Goal: Transaction & Acquisition: Purchase product/service

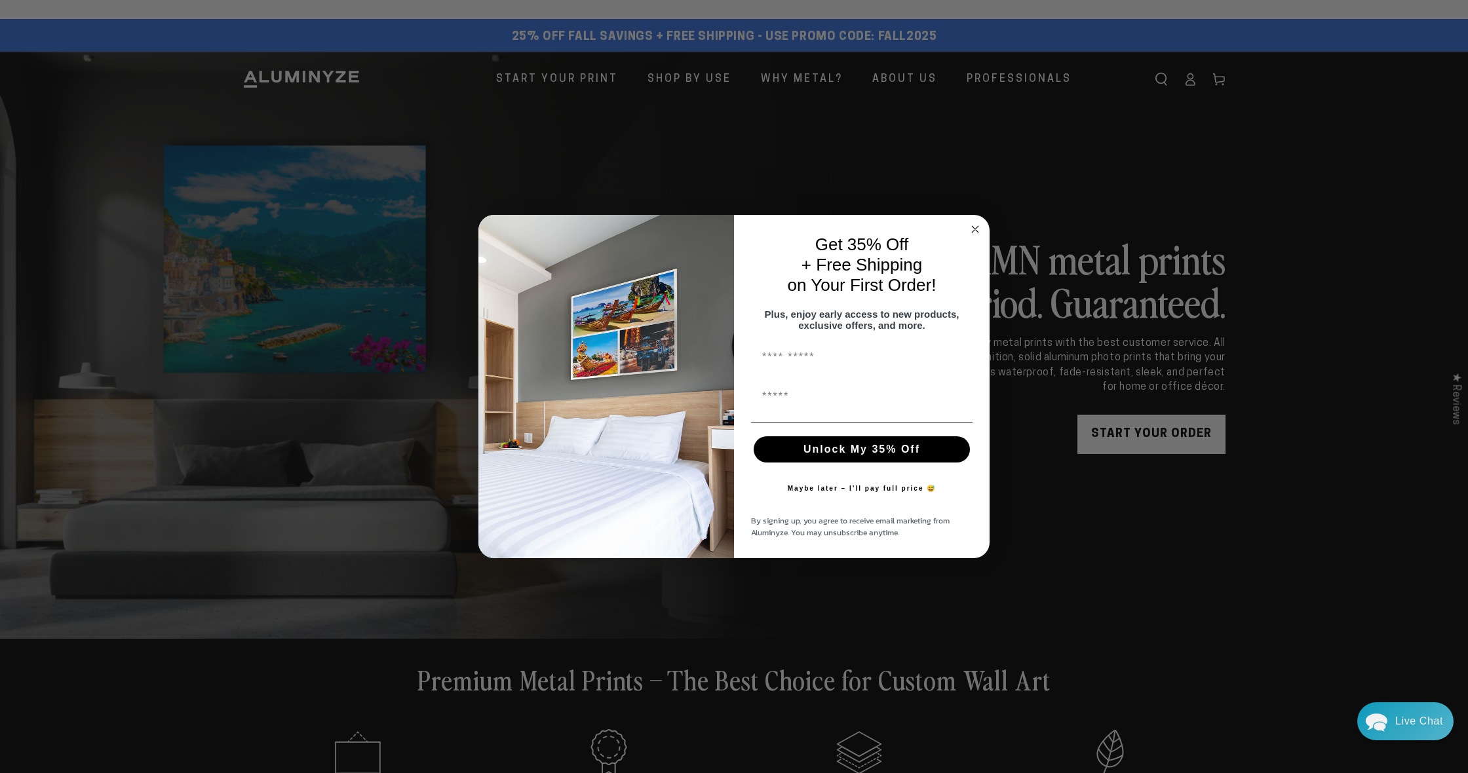
click at [975, 222] on circle "Close dialog" at bounding box center [975, 229] width 15 height 15
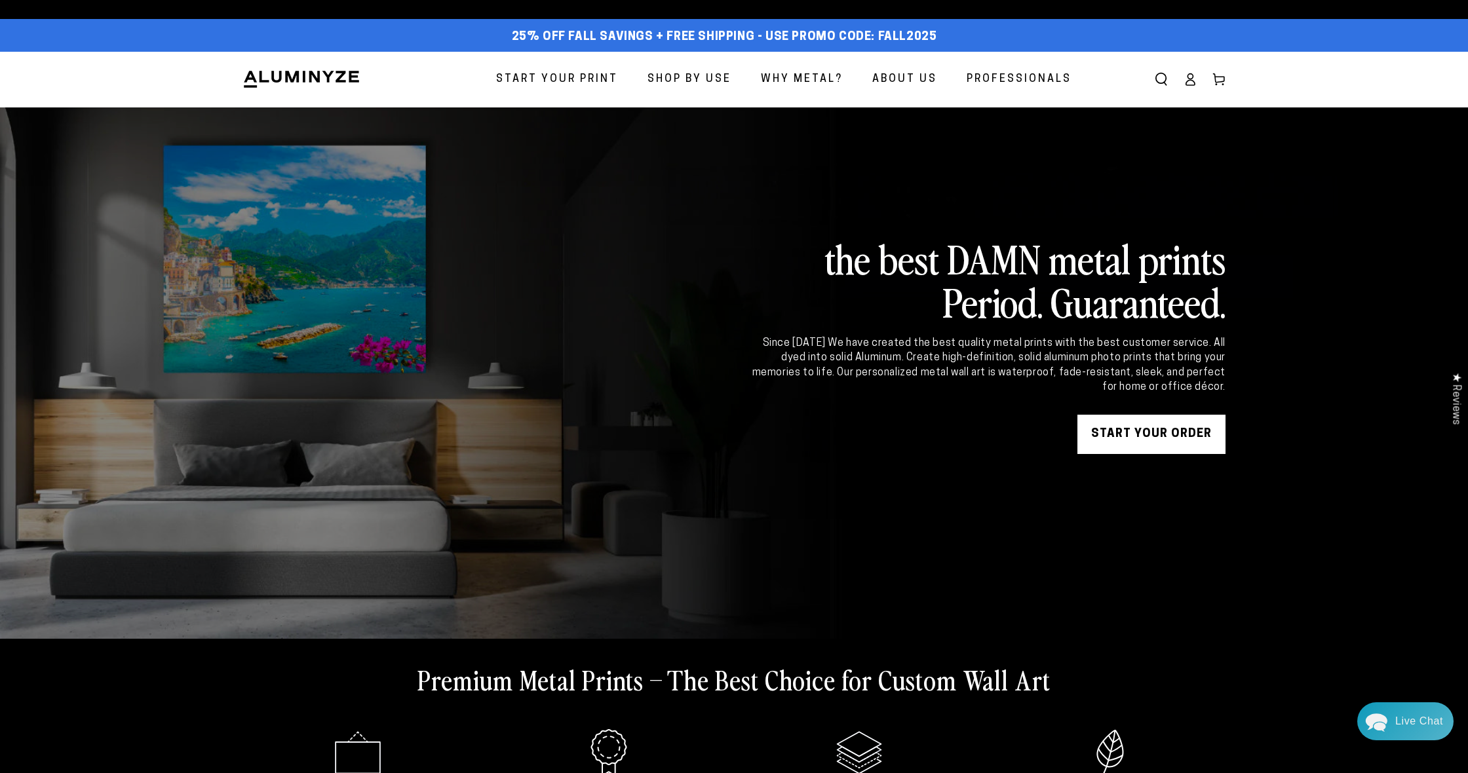
click at [593, 92] on link "Start Your Print" at bounding box center [557, 79] width 142 height 35
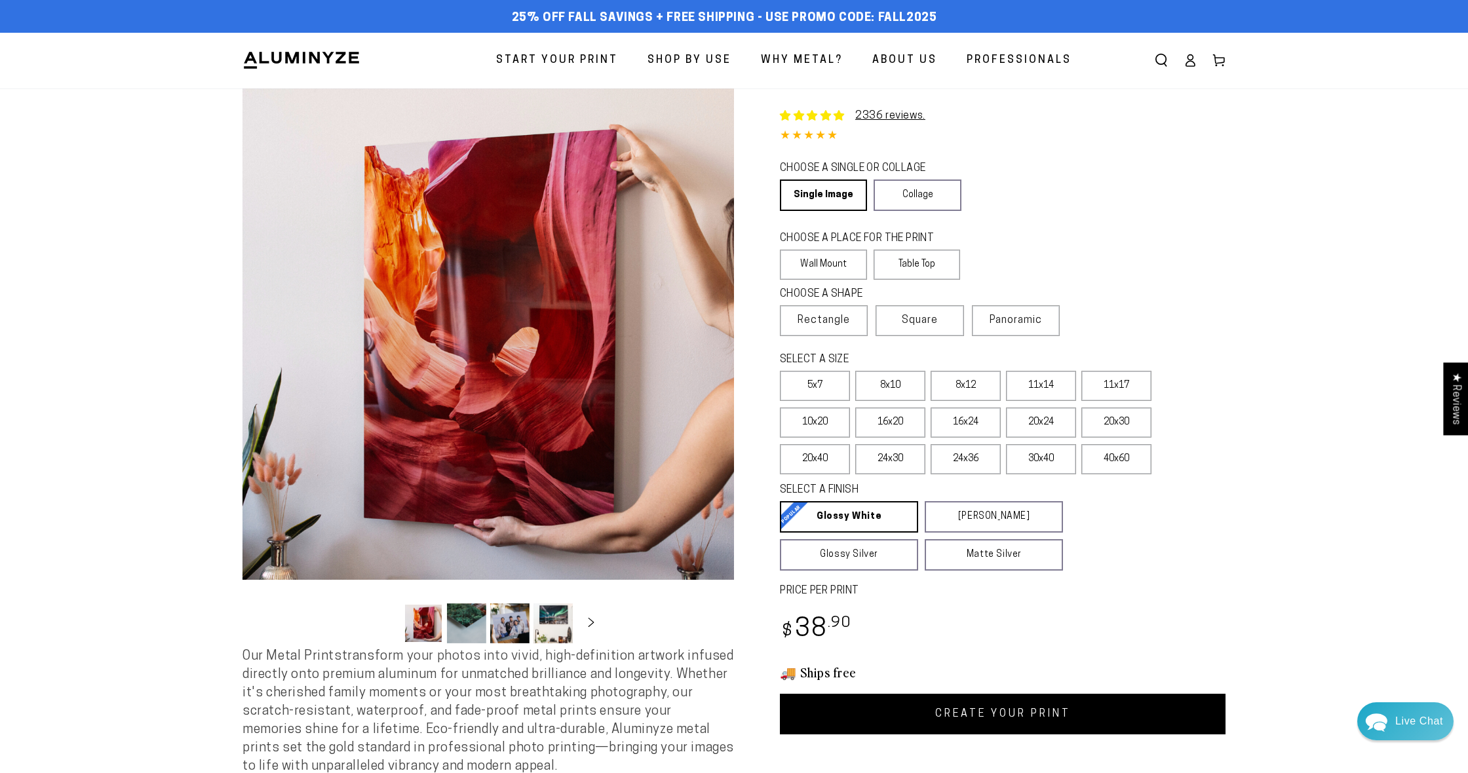
select select "**********"
click at [904, 321] on label "Square" at bounding box center [920, 320] width 88 height 31
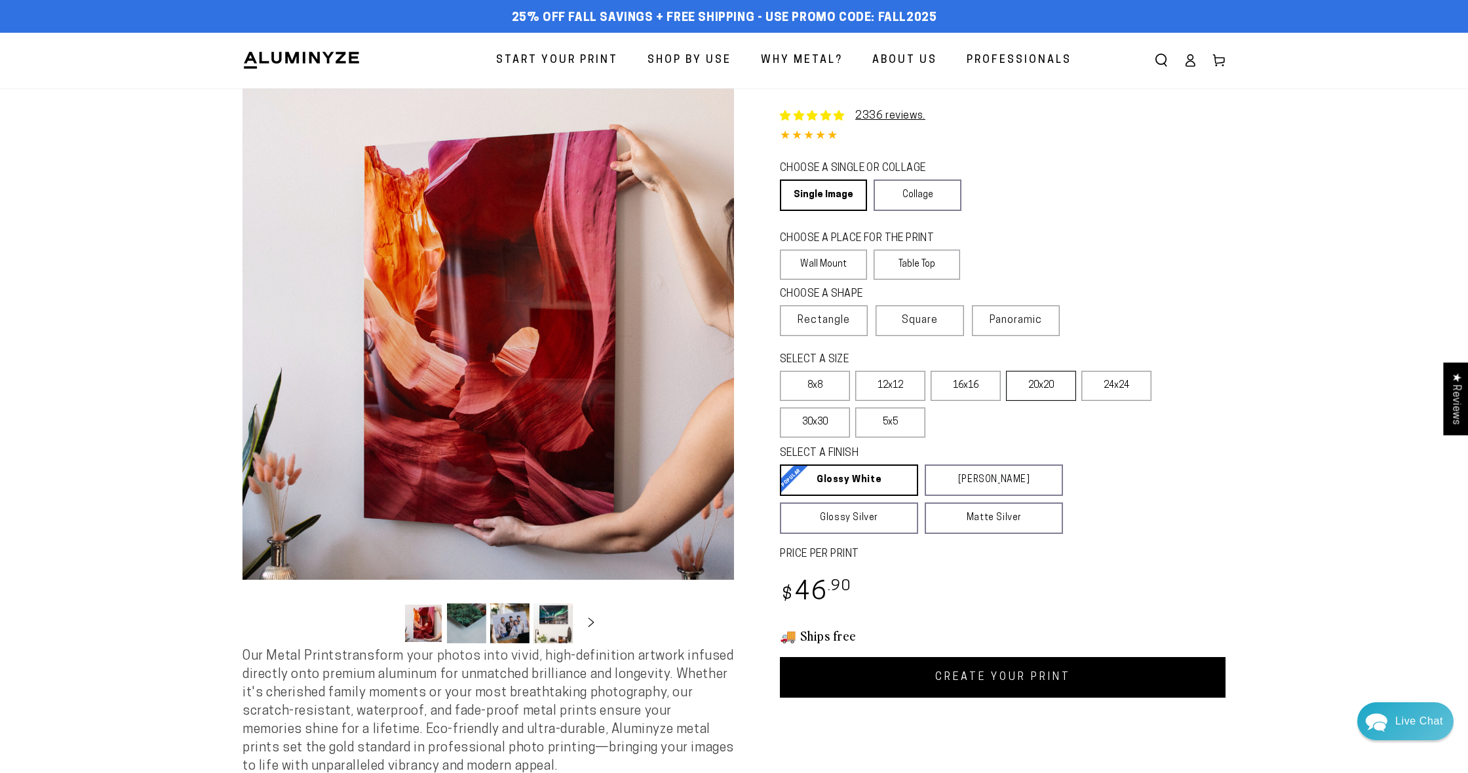
click at [1051, 388] on label "20x20" at bounding box center [1041, 386] width 70 height 30
click at [931, 685] on link "CREATE YOUR PRINT" at bounding box center [1003, 677] width 446 height 41
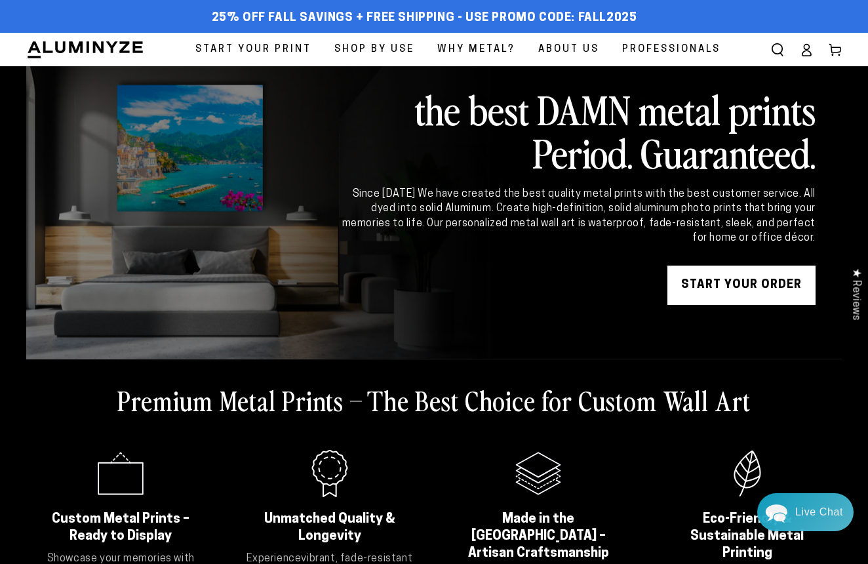
click at [258, 50] on span "Start Your Print" at bounding box center [253, 50] width 116 height 18
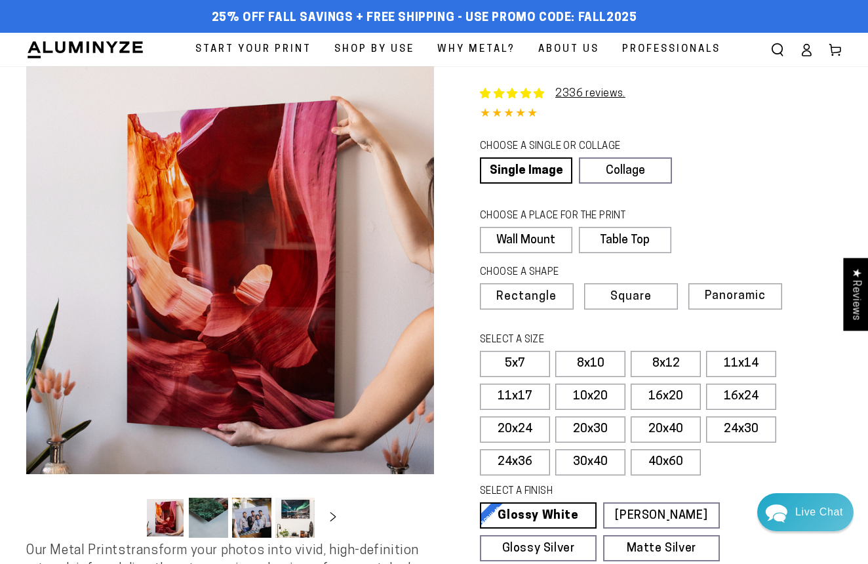
select select "**********"
click at [616, 294] on span "Square" at bounding box center [629, 297] width 39 height 12
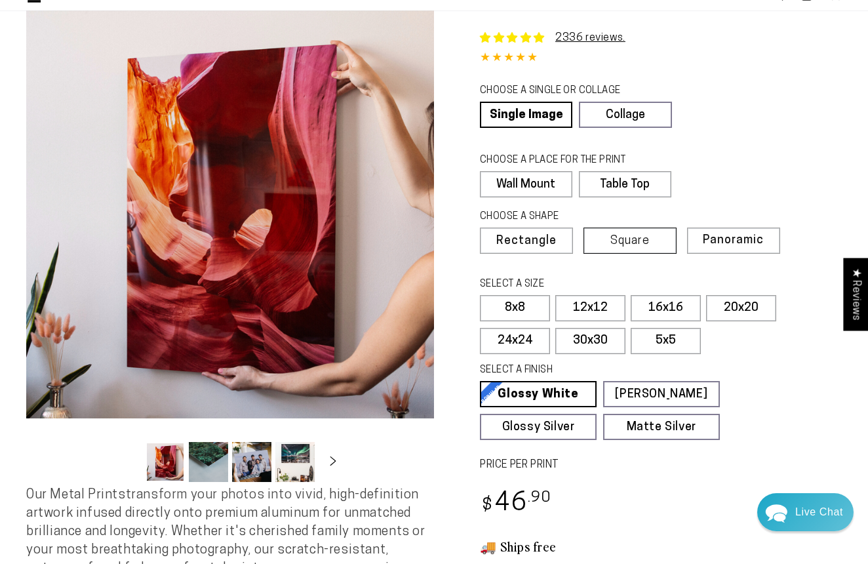
scroll to position [61, 0]
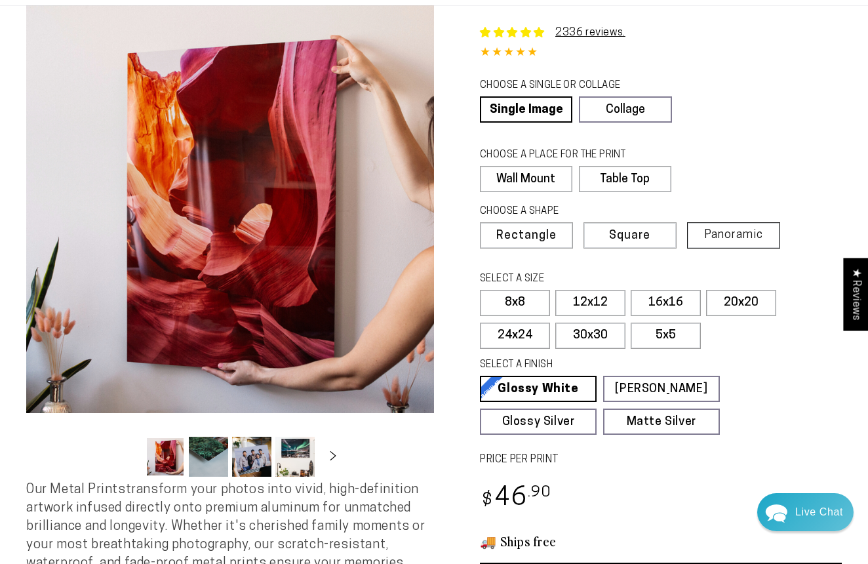
click at [716, 229] on span "Panoramic" at bounding box center [733, 235] width 59 height 12
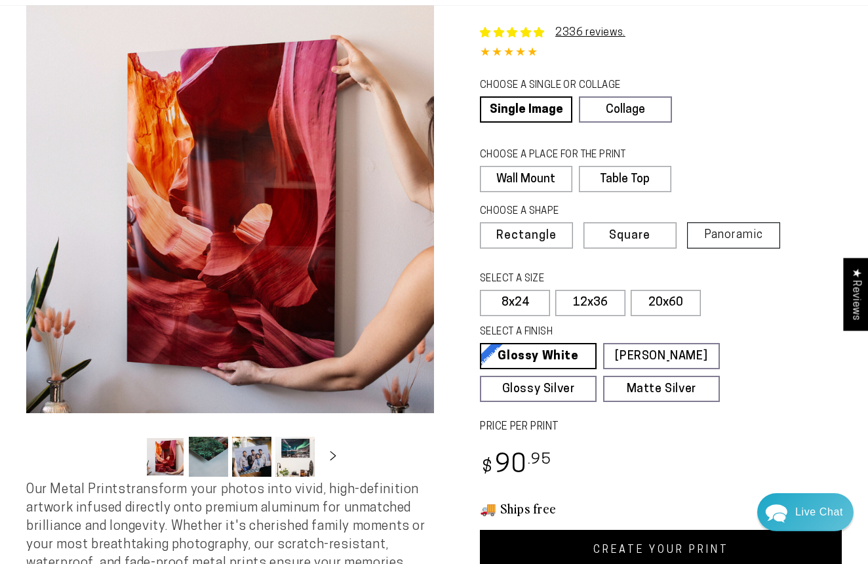
click at [737, 244] on label "Panoramic" at bounding box center [733, 235] width 93 height 26
click at [653, 244] on label "Square" at bounding box center [629, 235] width 93 height 26
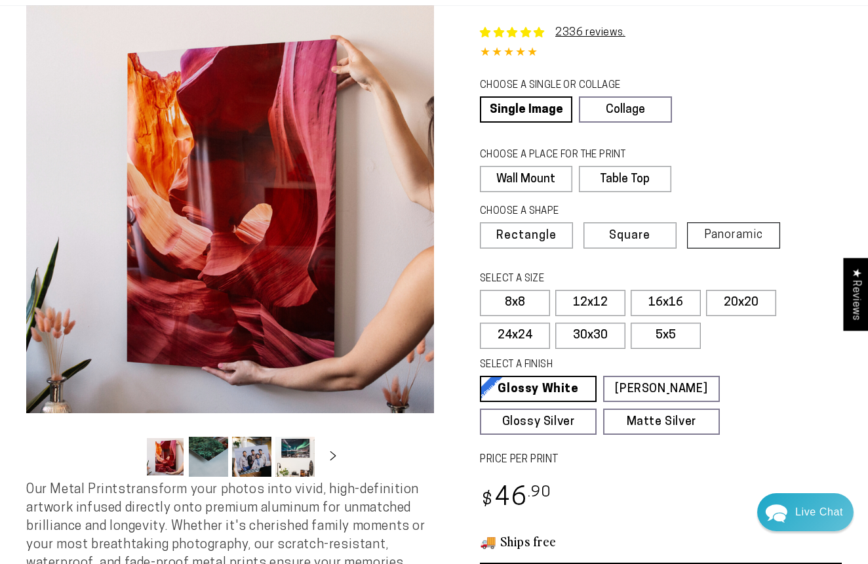
click at [705, 231] on label "Panoramic" at bounding box center [733, 235] width 93 height 26
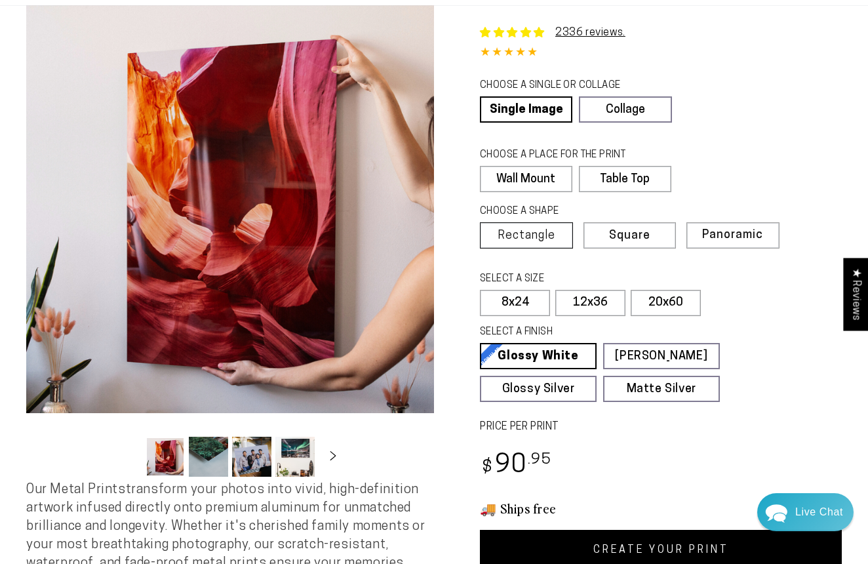
click at [550, 240] on span "Rectangle" at bounding box center [526, 236] width 58 height 12
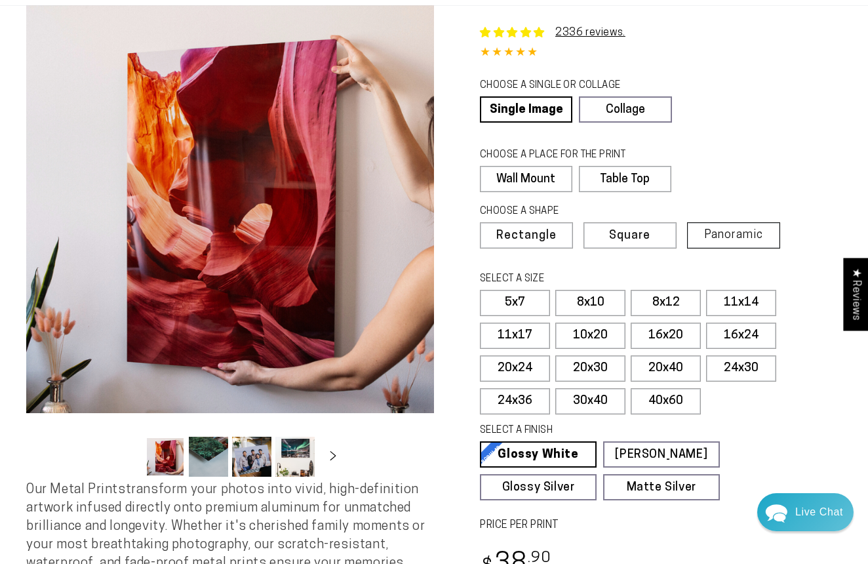
click at [729, 231] on span "Panoramic" at bounding box center [733, 235] width 59 height 12
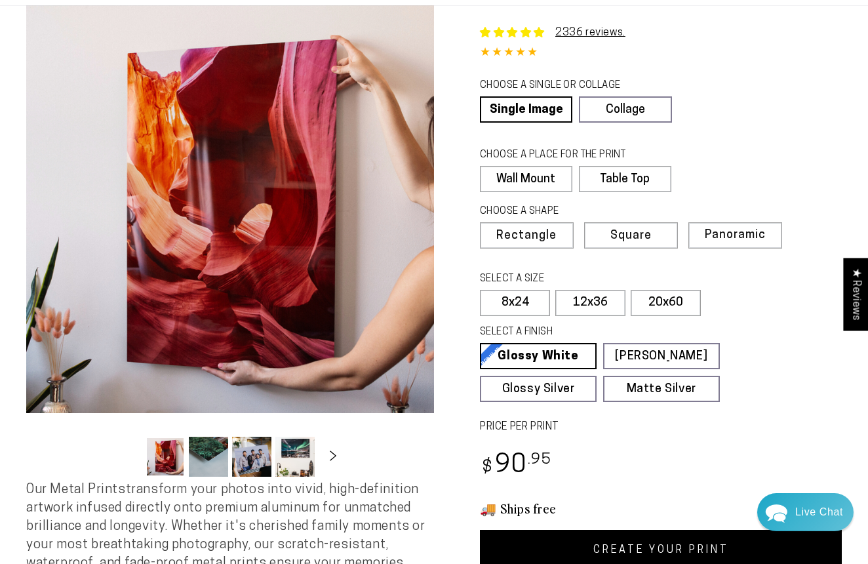
click at [334, 459] on icon "Slide right" at bounding box center [333, 455] width 19 height 10
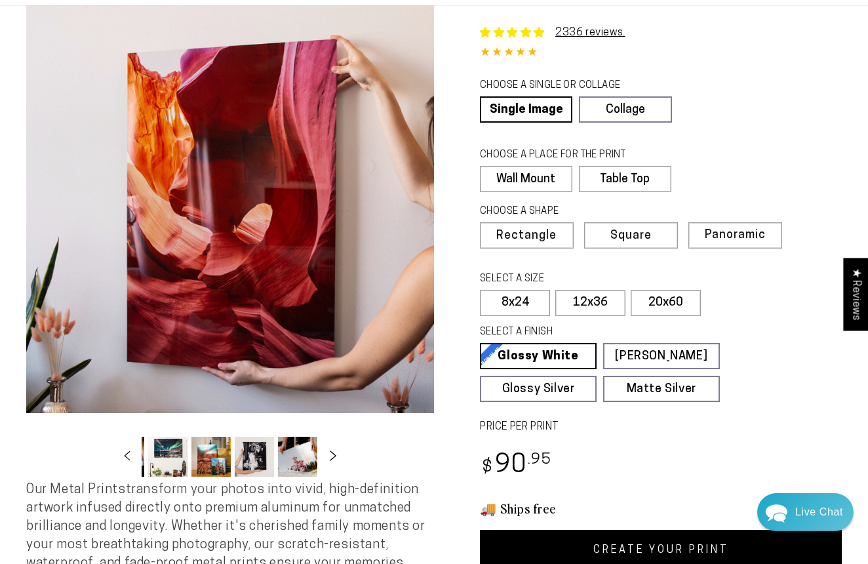
click at [326, 459] on icon "Slide right" at bounding box center [333, 455] width 19 height 10
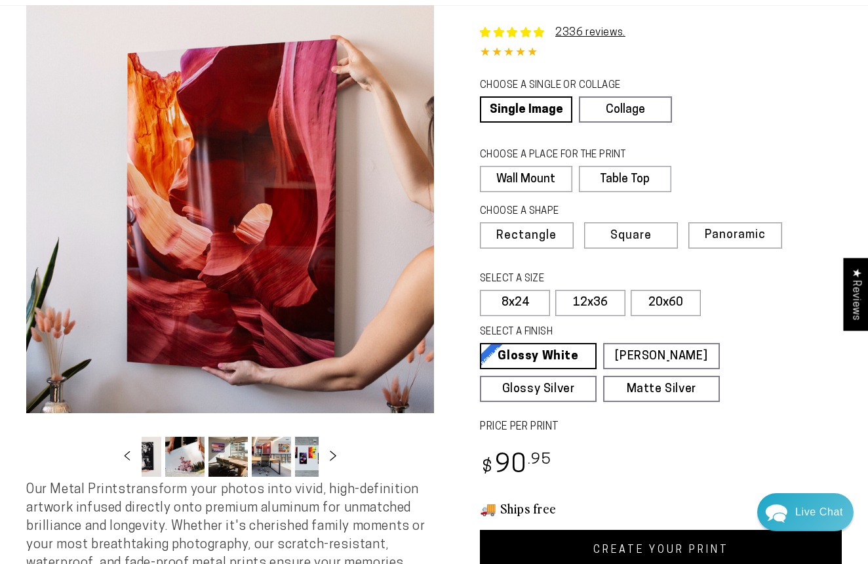
scroll to position [0, 257]
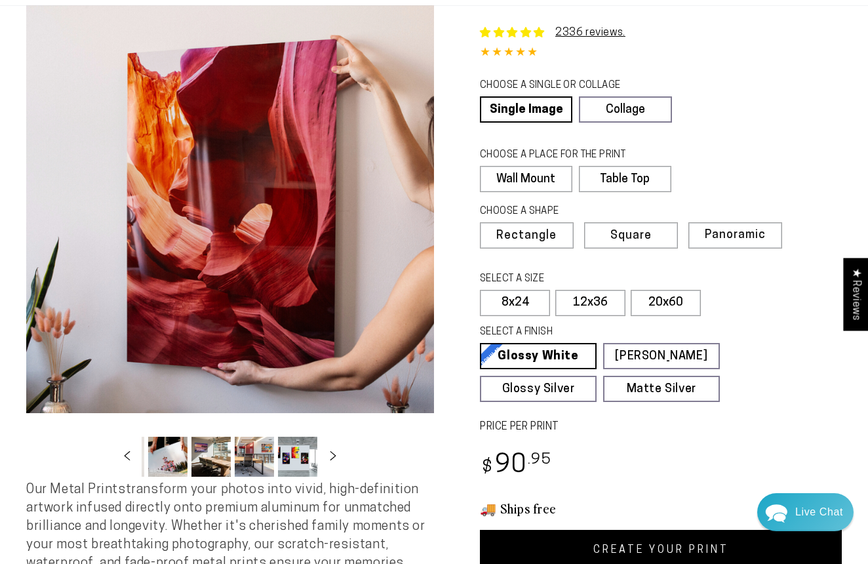
click at [253, 457] on button "Load image 9 in gallery view" at bounding box center [254, 457] width 39 height 40
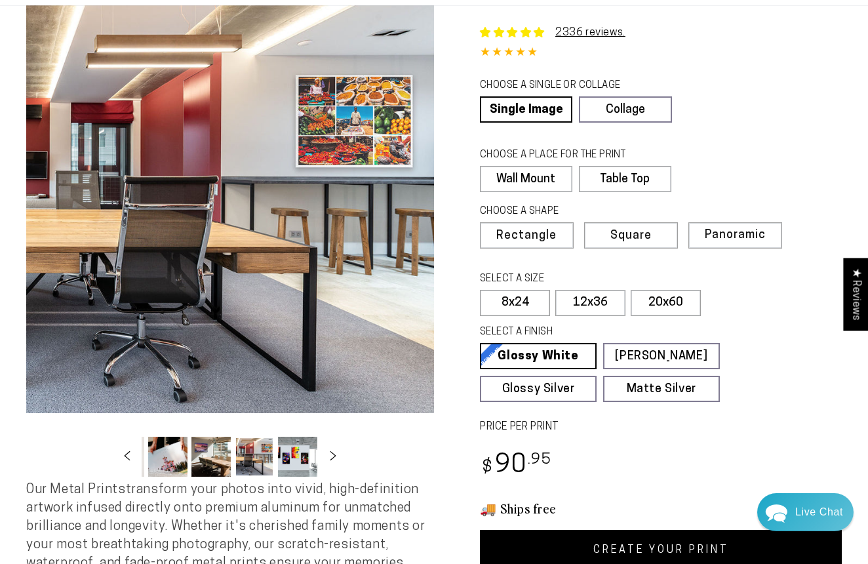
click at [289, 460] on button "Load image 10 in gallery view" at bounding box center [297, 457] width 39 height 40
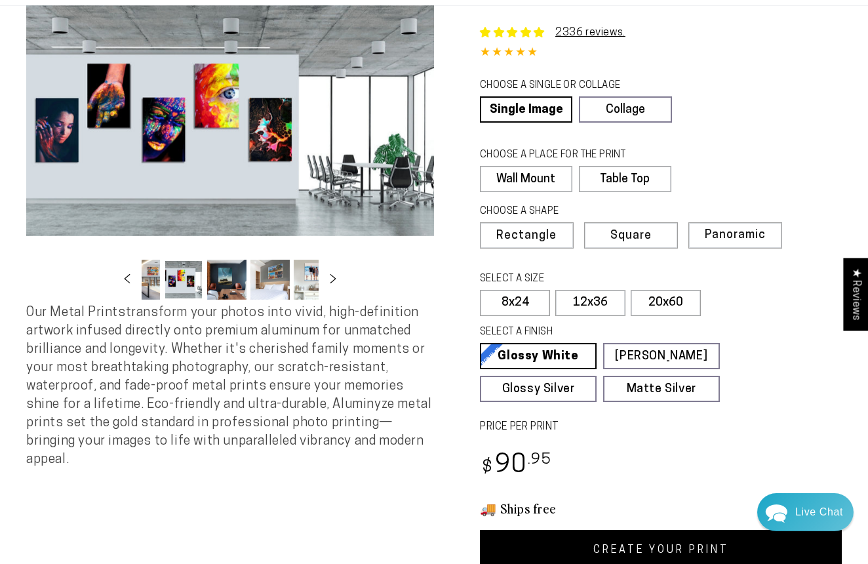
scroll to position [0, 387]
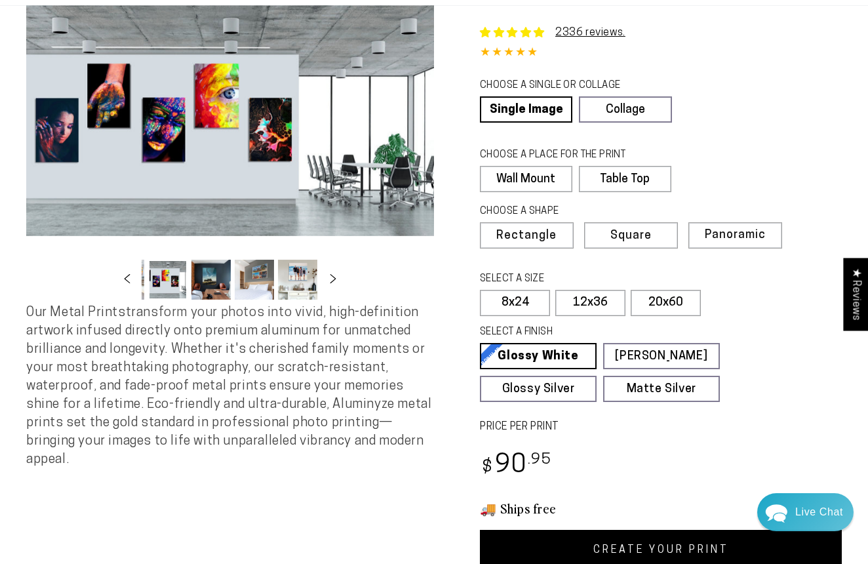
click at [198, 286] on button "Load image 11 in gallery view" at bounding box center [210, 280] width 39 height 40
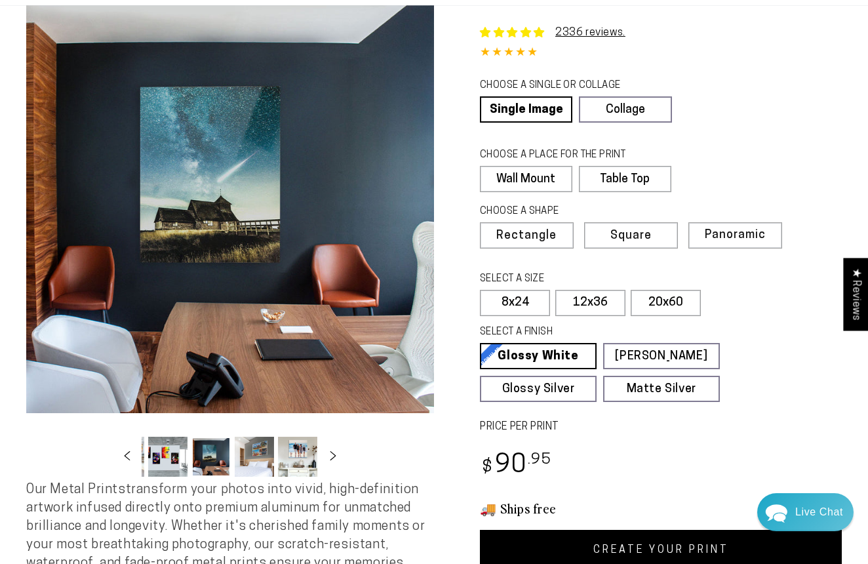
click at [167, 459] on button "Load image 10 in gallery view" at bounding box center [167, 457] width 39 height 40
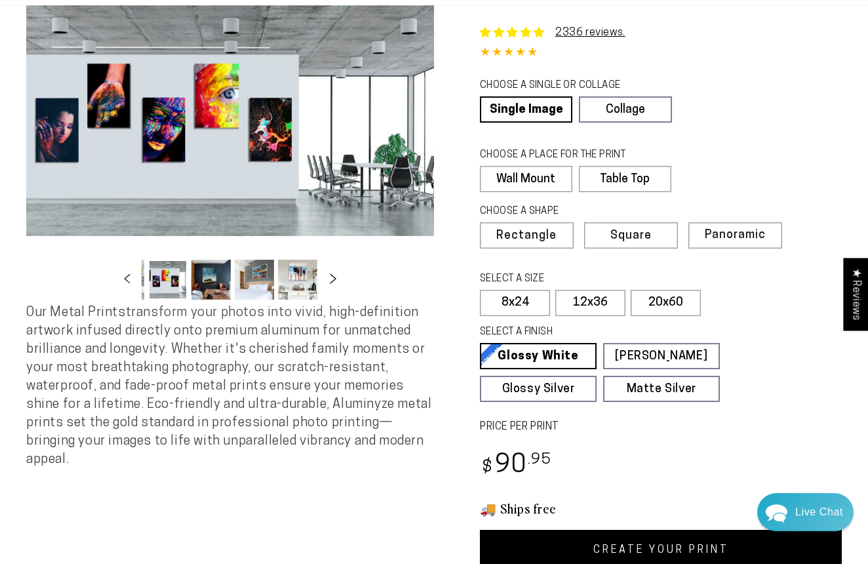
click at [319, 277] on button "Slide right" at bounding box center [333, 279] width 29 height 29
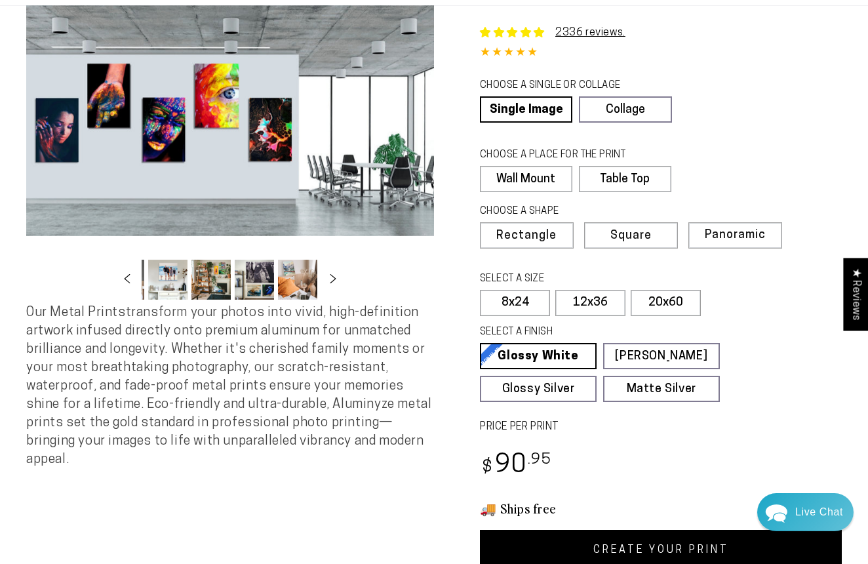
click at [288, 282] on button "Load image 16 in gallery view" at bounding box center [297, 280] width 39 height 40
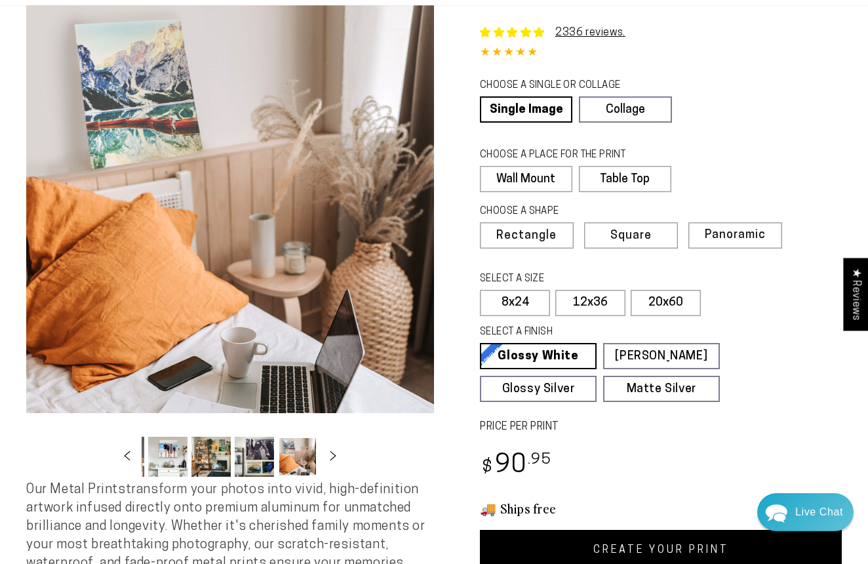
scroll to position [0, 606]
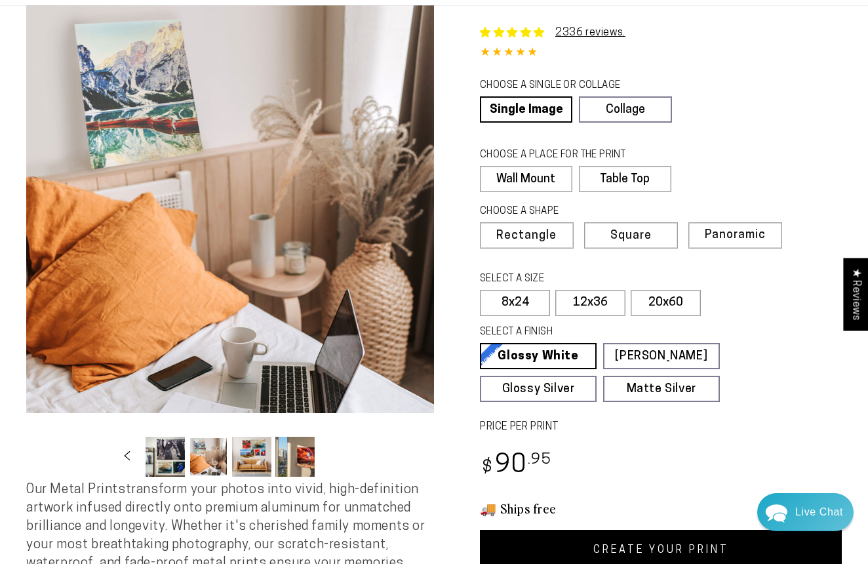
click at [243, 463] on button "Load image 17 in gallery view" at bounding box center [251, 457] width 39 height 40
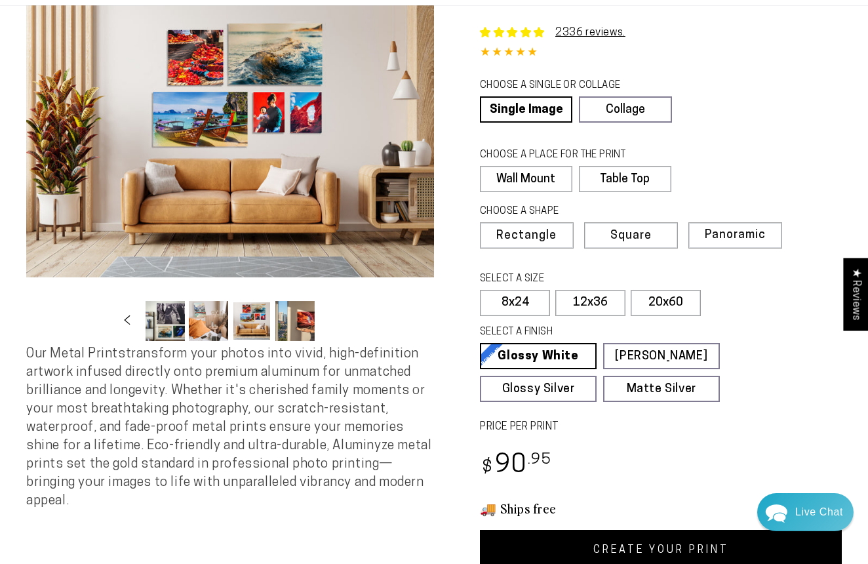
click at [298, 323] on button "Load image 18 in gallery view" at bounding box center [294, 321] width 39 height 40
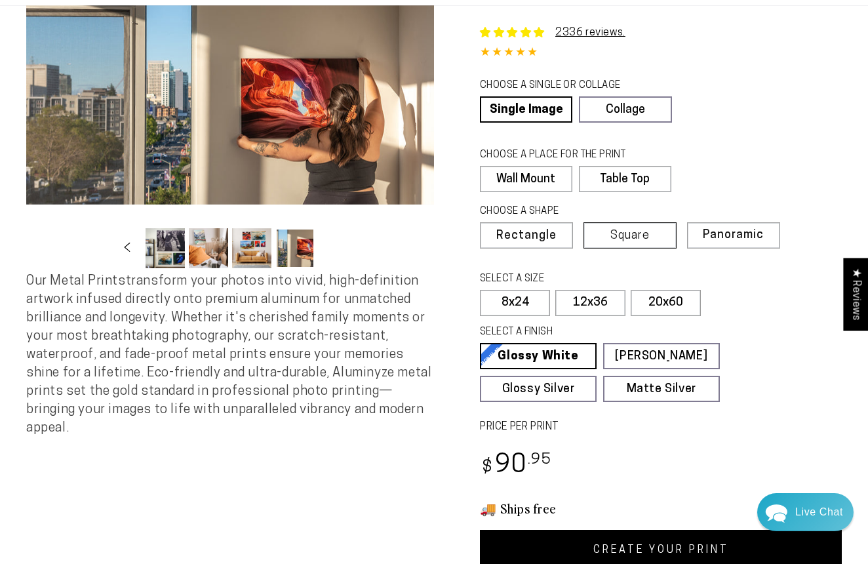
click at [617, 239] on span "Square" at bounding box center [629, 236] width 39 height 12
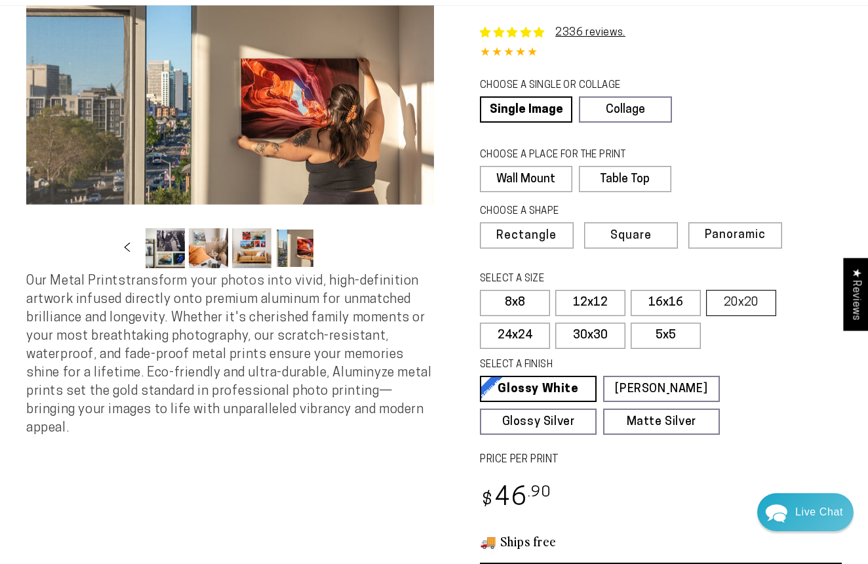
click at [724, 300] on label "20x20" at bounding box center [741, 303] width 70 height 26
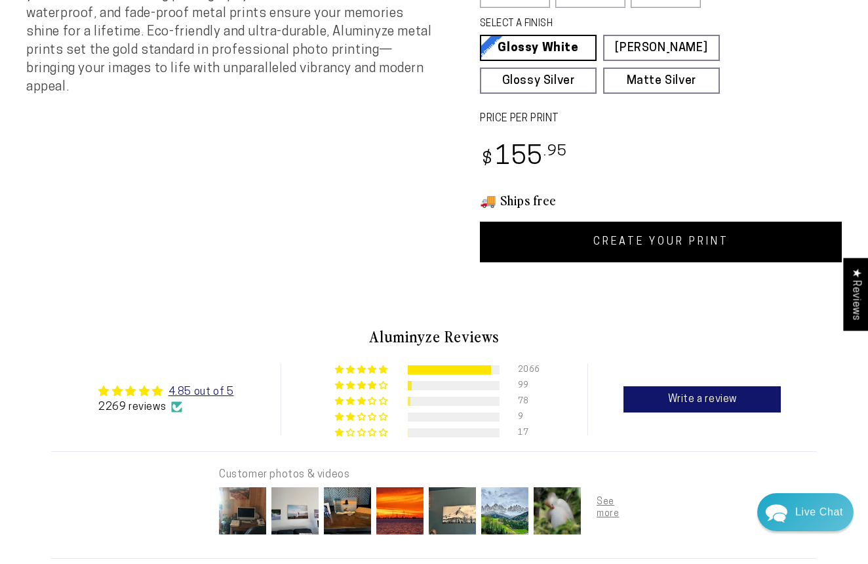
scroll to position [408, 0]
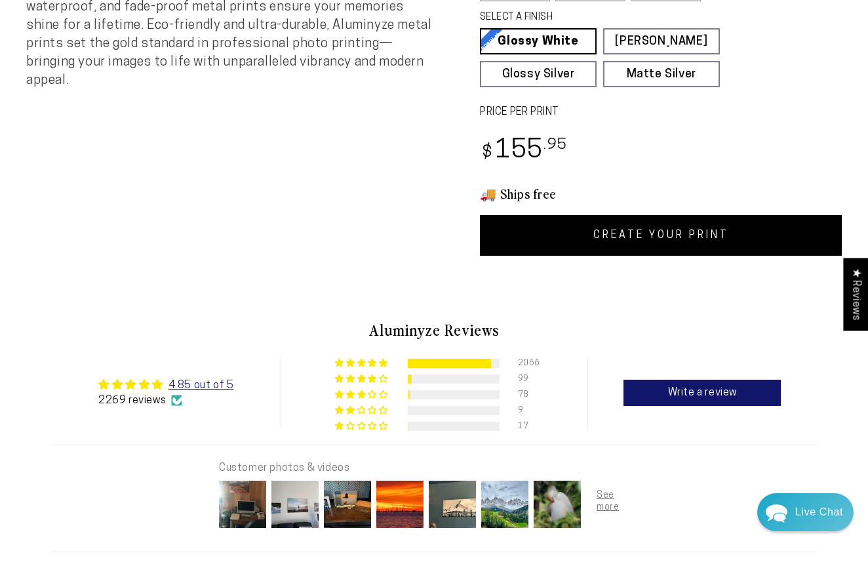
click at [626, 236] on link "CREATE YOUR PRINT" at bounding box center [661, 235] width 362 height 41
